Goal: Transaction & Acquisition: Subscribe to service/newsletter

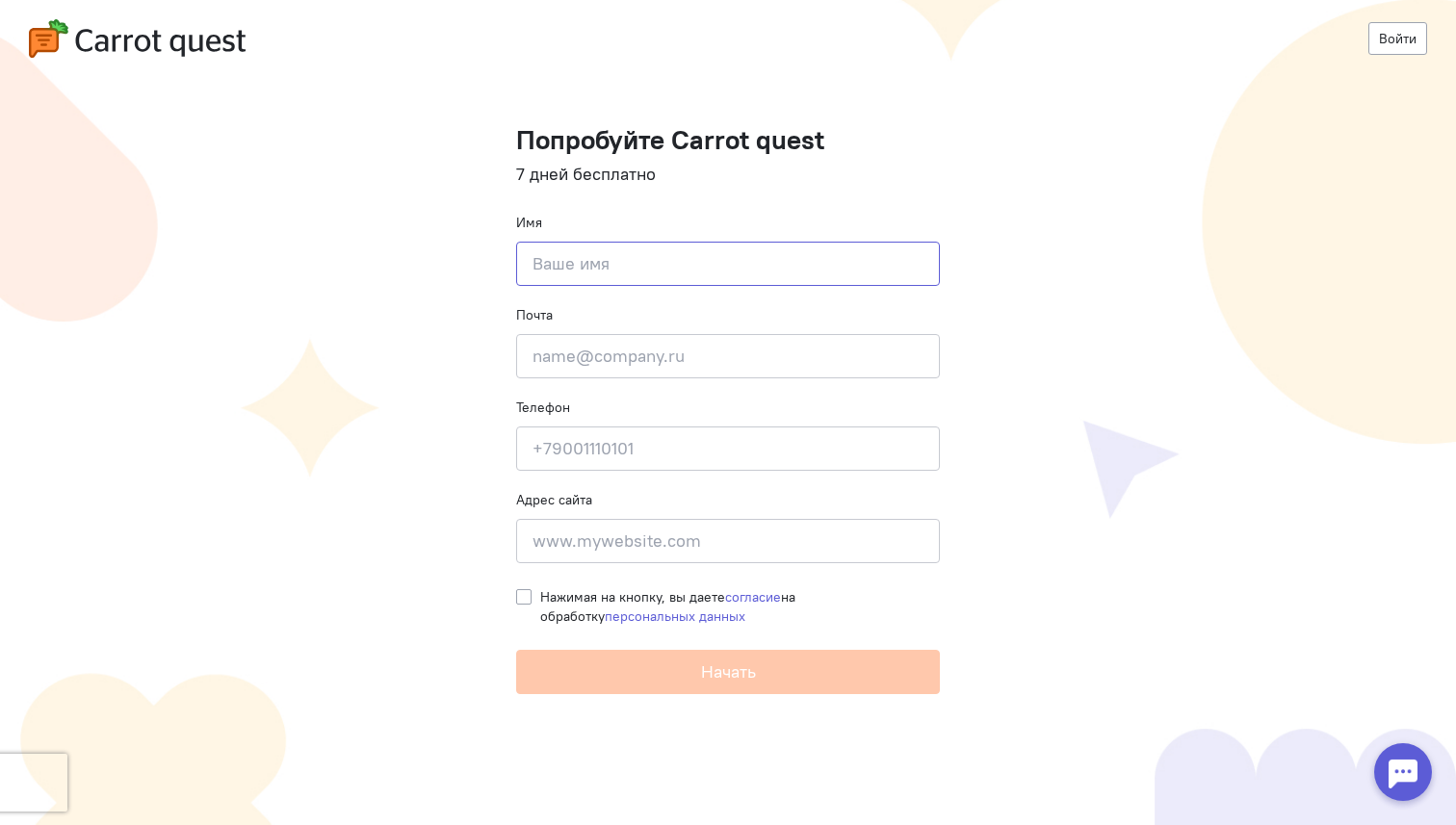
click at [649, 269] on input at bounding box center [728, 264] width 424 height 44
click at [1389, 51] on link "Войти" at bounding box center [1397, 38] width 59 height 33
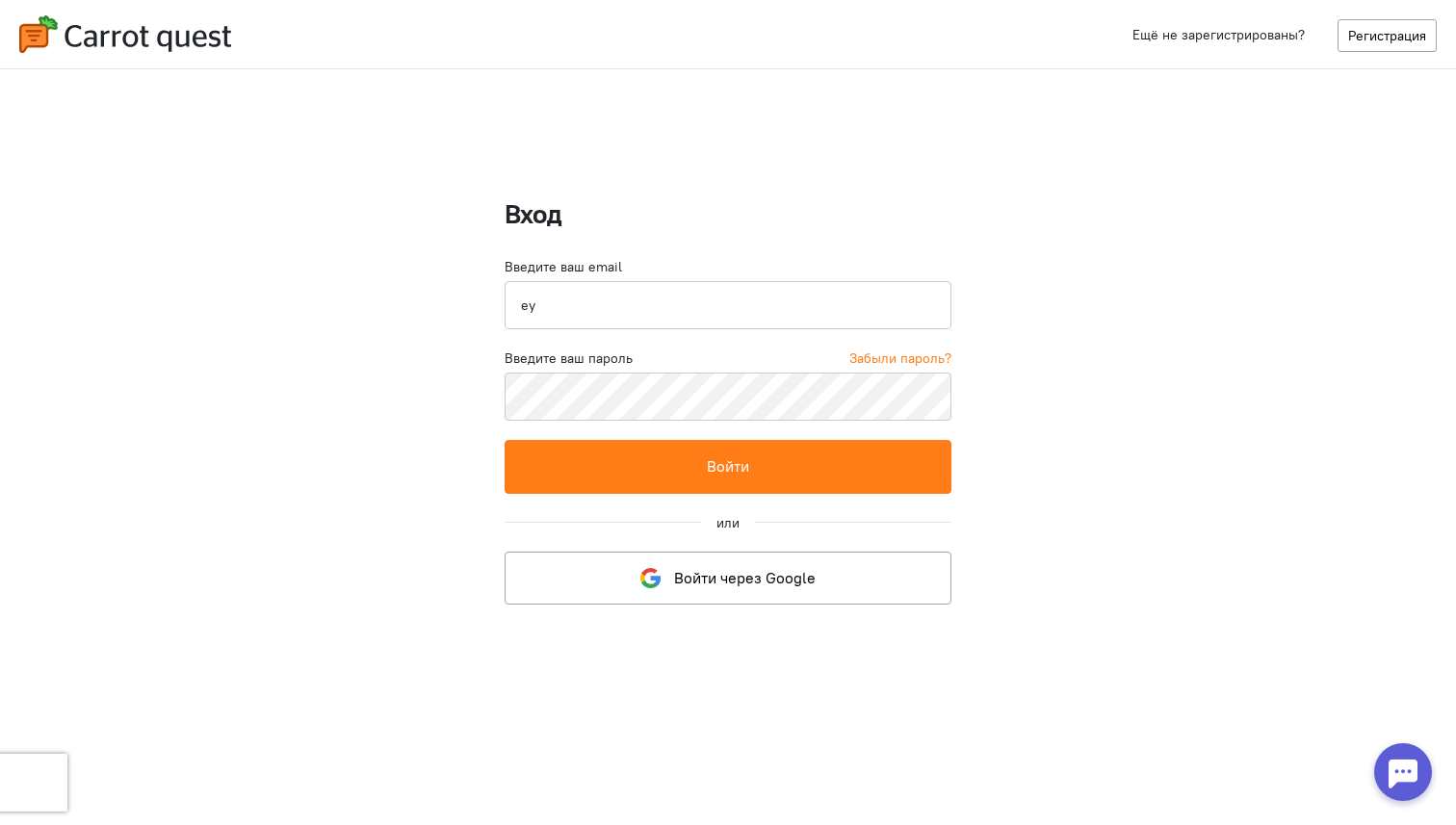
type input "е"
type input "[EMAIL_ADDRESS][DOMAIN_NAME]"
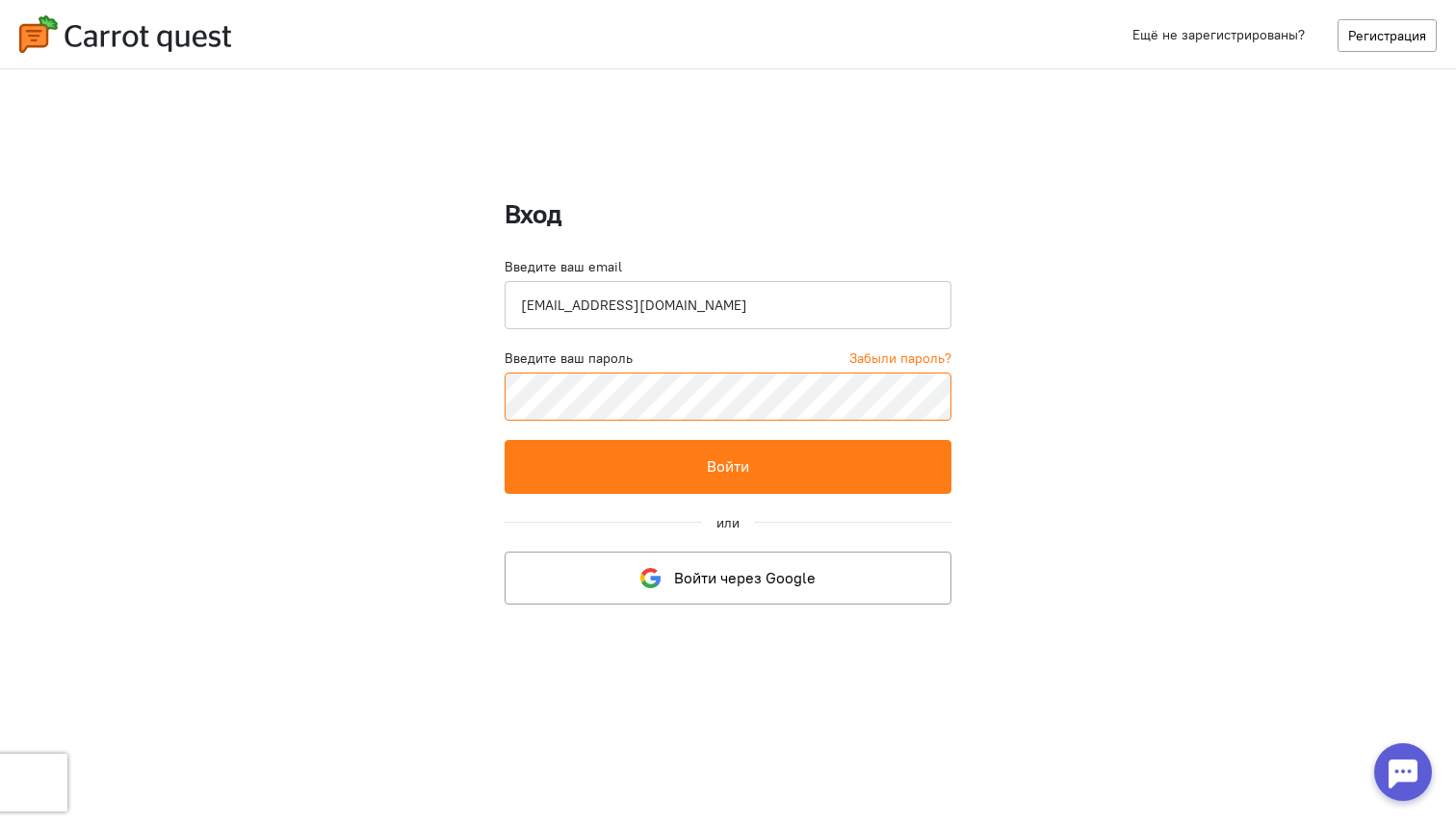
click at [504, 440] on button "Войти" at bounding box center [728, 466] width 446 height 53
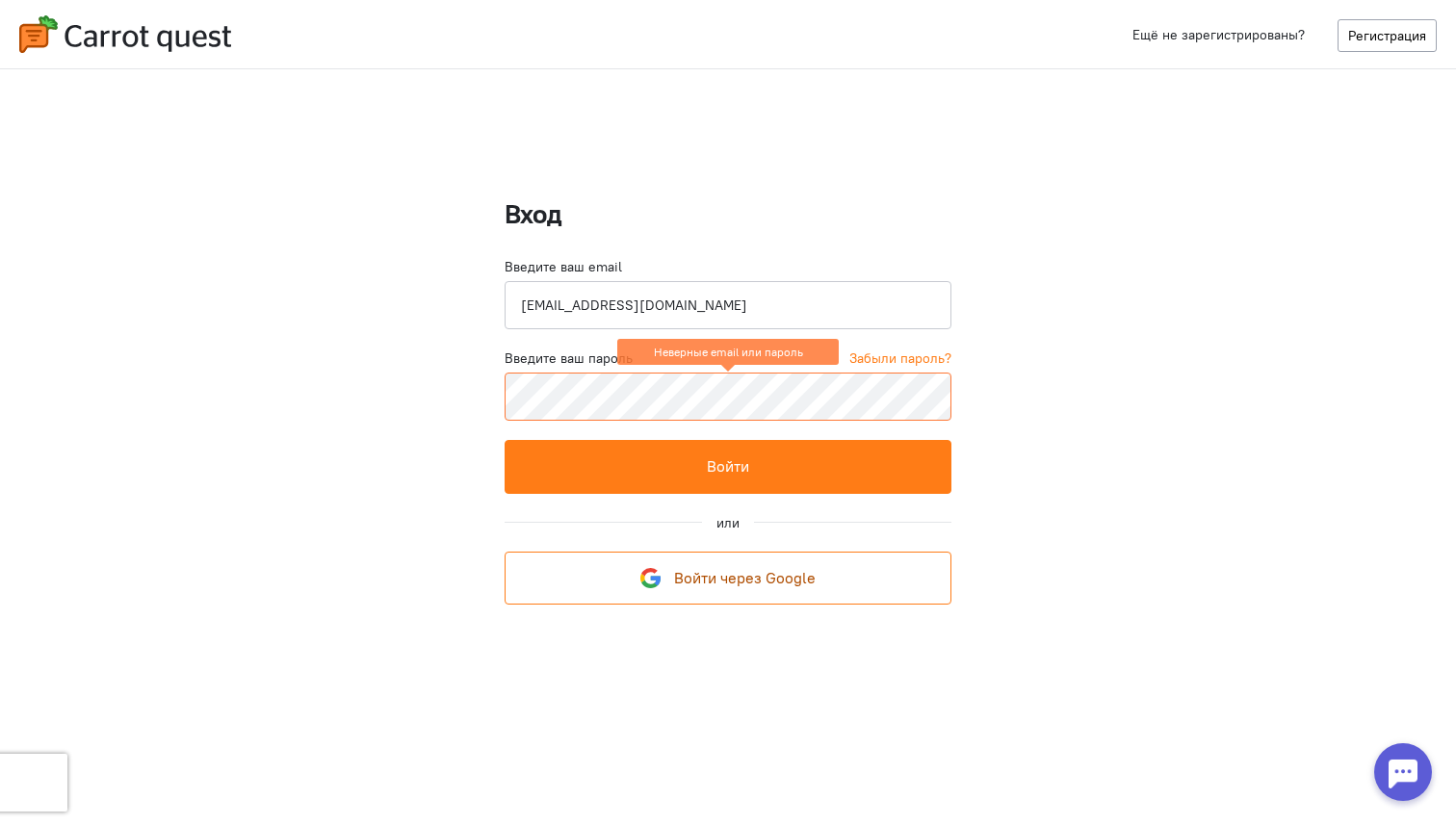
click at [786, 568] on span "Войти через Google" at bounding box center [745, 577] width 142 height 19
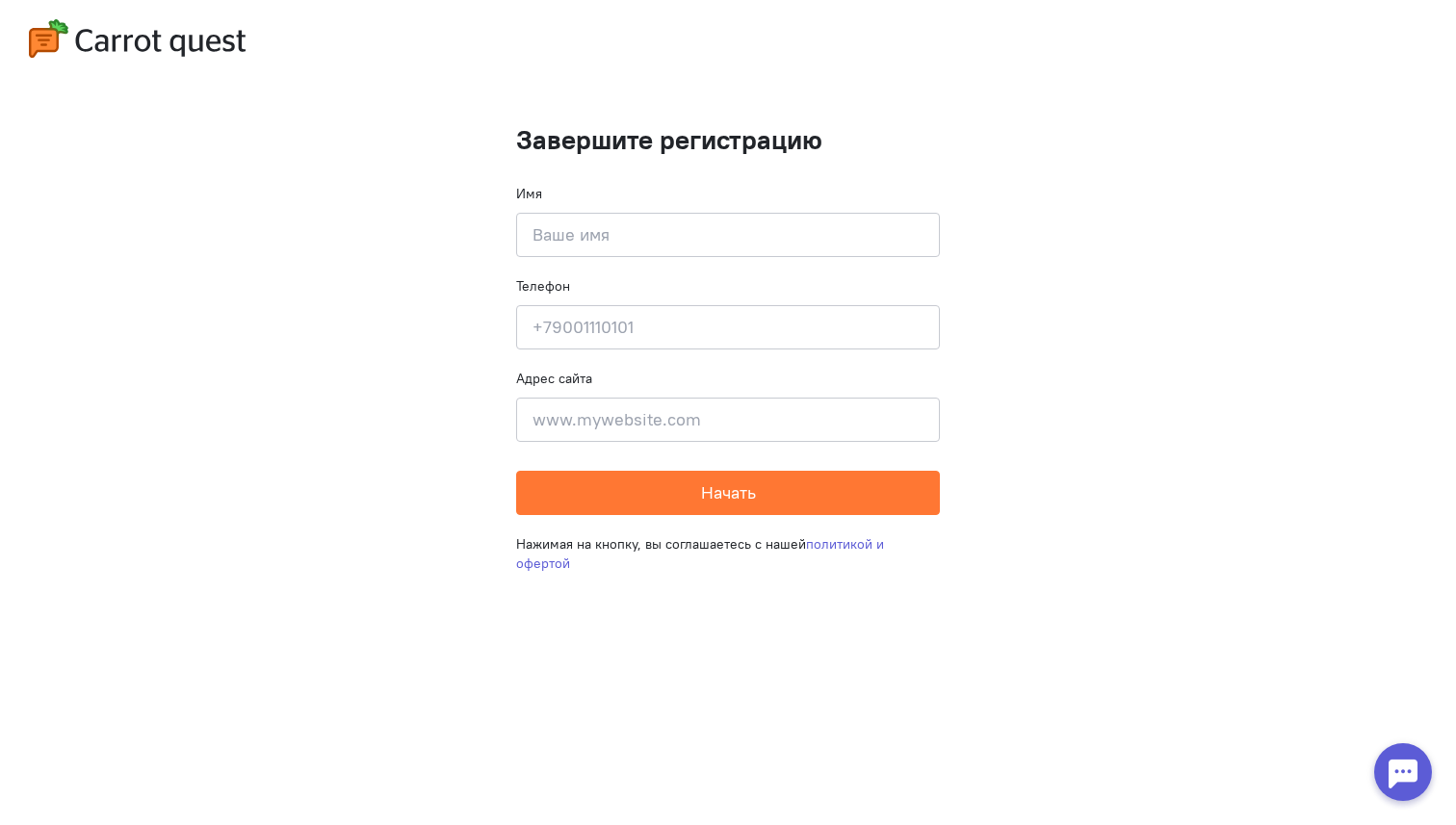
click at [213, 48] on img at bounding box center [137, 38] width 216 height 39
